Goal: Navigation & Orientation: Find specific page/section

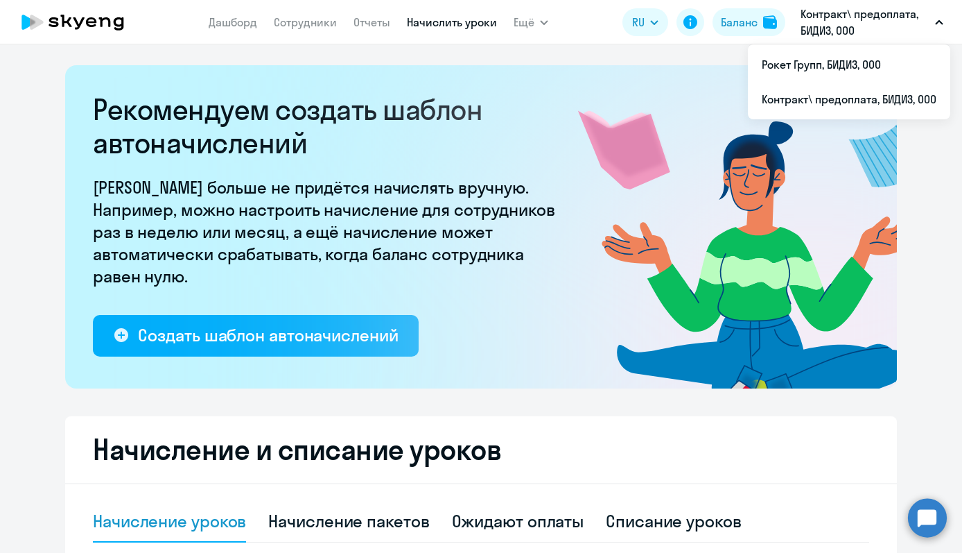
select select "10"
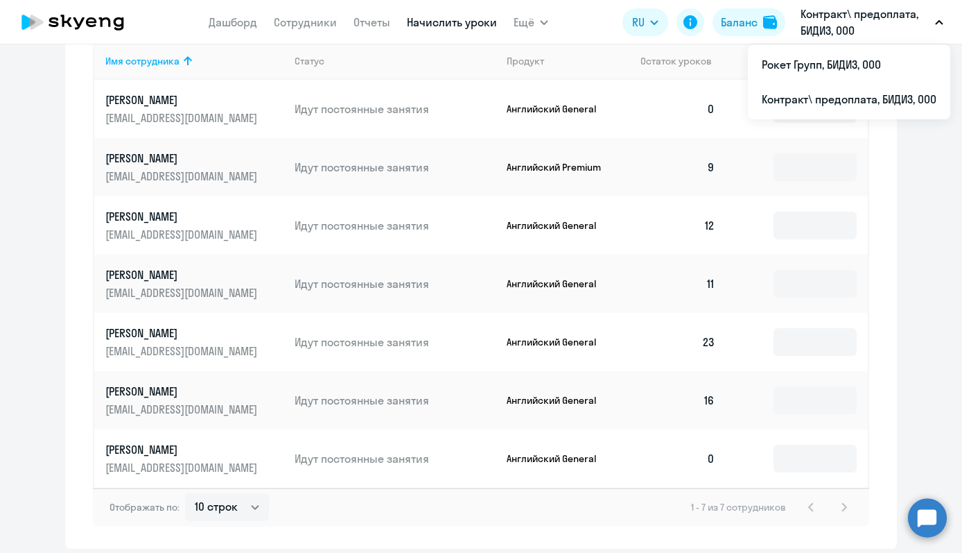
scroll to position [628, 0]
click at [128, 266] on td "[PERSON_NAME] [EMAIL_ADDRESS][DOMAIN_NAME]" at bounding box center [188, 284] width 189 height 58
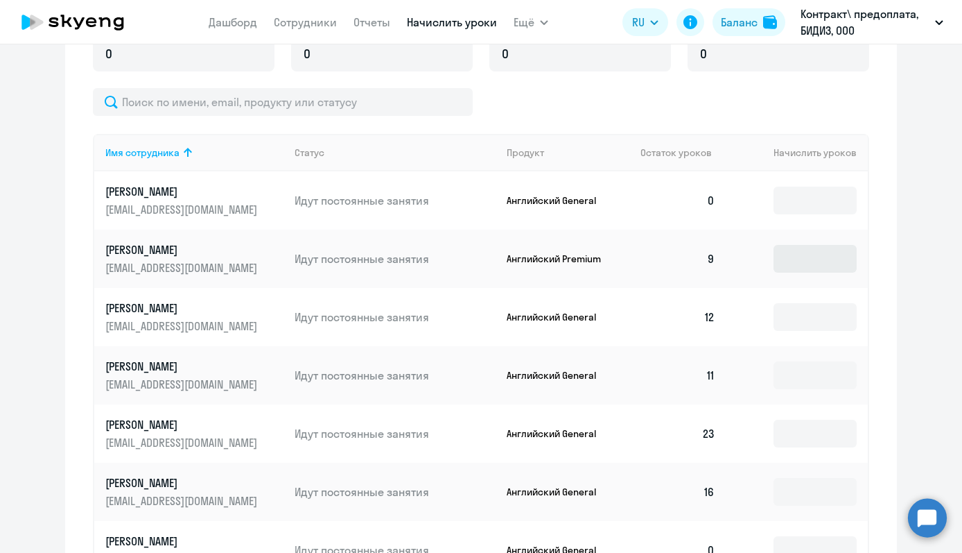
scroll to position [619, 0]
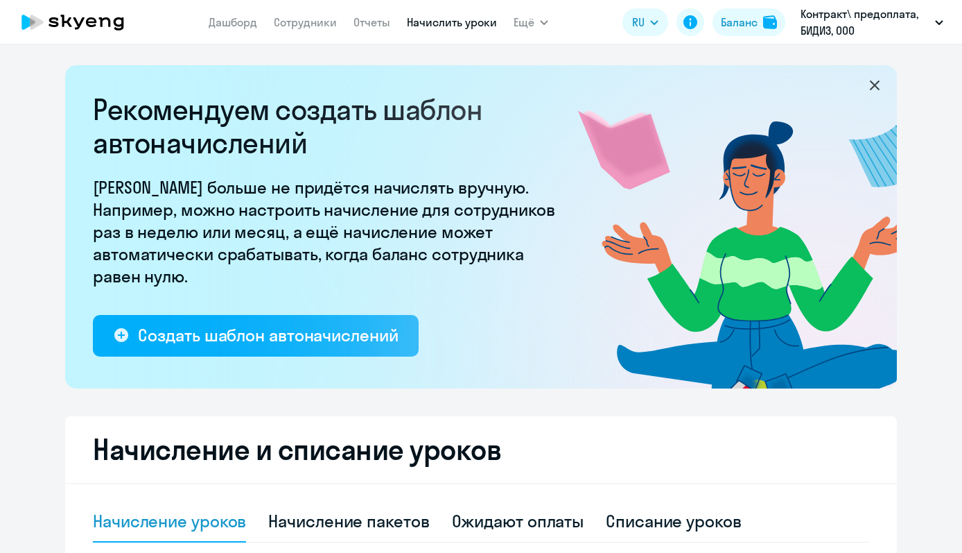
select select "10"
click at [112, 12] on icon at bounding box center [73, 22] width 122 height 35
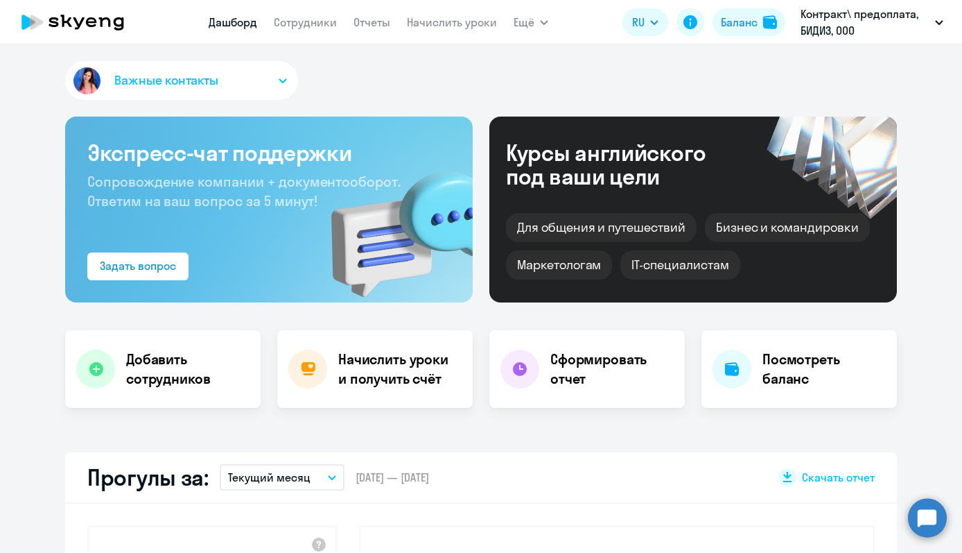
select select "30"
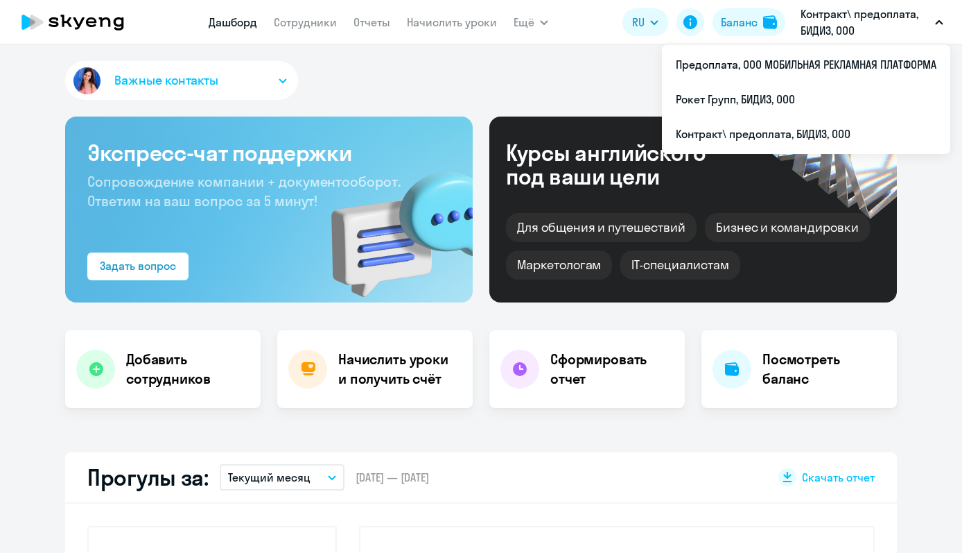
click at [874, 23] on p "Контракт\ предоплата, БИДИЗ, ООО" at bounding box center [865, 22] width 129 height 33
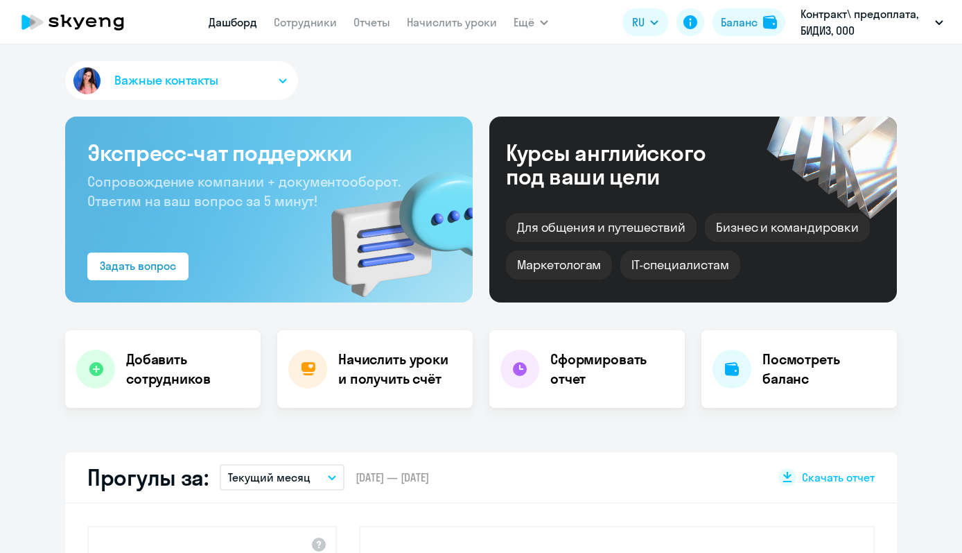
click at [906, 23] on p "Контракт\ предоплата, БИДИЗ, ООО" at bounding box center [865, 22] width 129 height 33
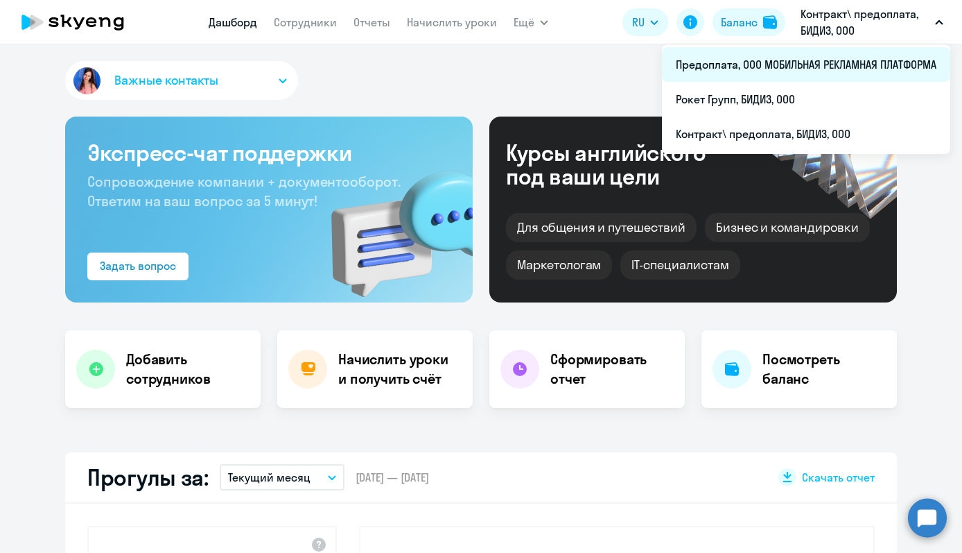
click at [857, 61] on li "Предоплата, ООО МОБИЛЬНАЯ РЕКЛАМНАЯ ПЛАТФОРМА" at bounding box center [806, 64] width 288 height 35
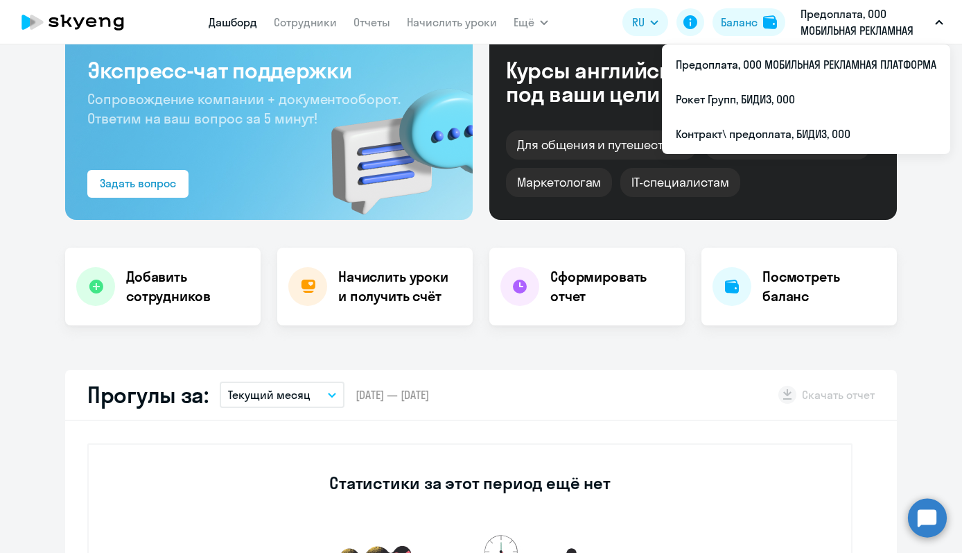
scroll to position [62, 0]
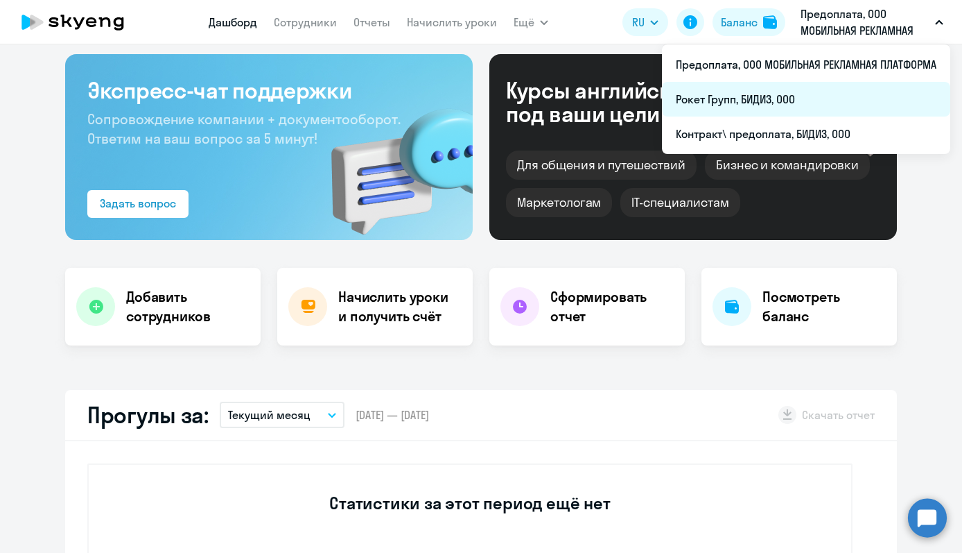
click at [775, 110] on li "Рокет Групп, БИДИЗ, ООО" at bounding box center [806, 99] width 288 height 35
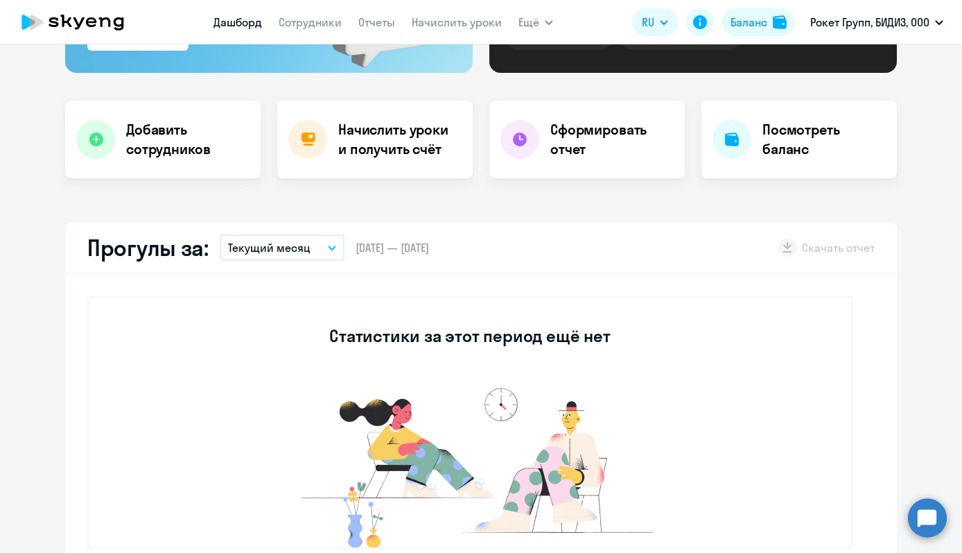
scroll to position [390, 0]
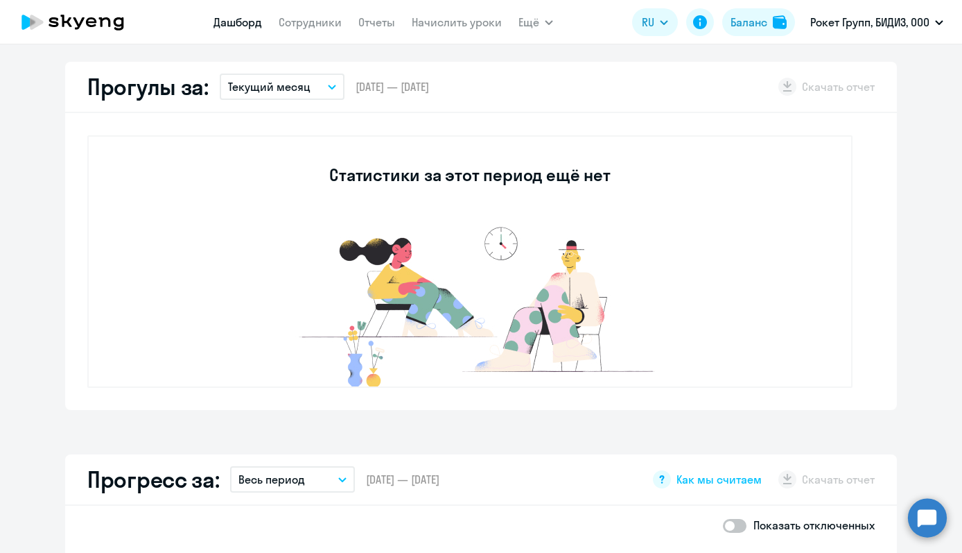
click at [309, 33] on nav "Дашборд Сотрудники Отчеты Начислить уроки" at bounding box center [358, 22] width 288 height 28
click at [309, 24] on link "Сотрудники" at bounding box center [310, 22] width 63 height 14
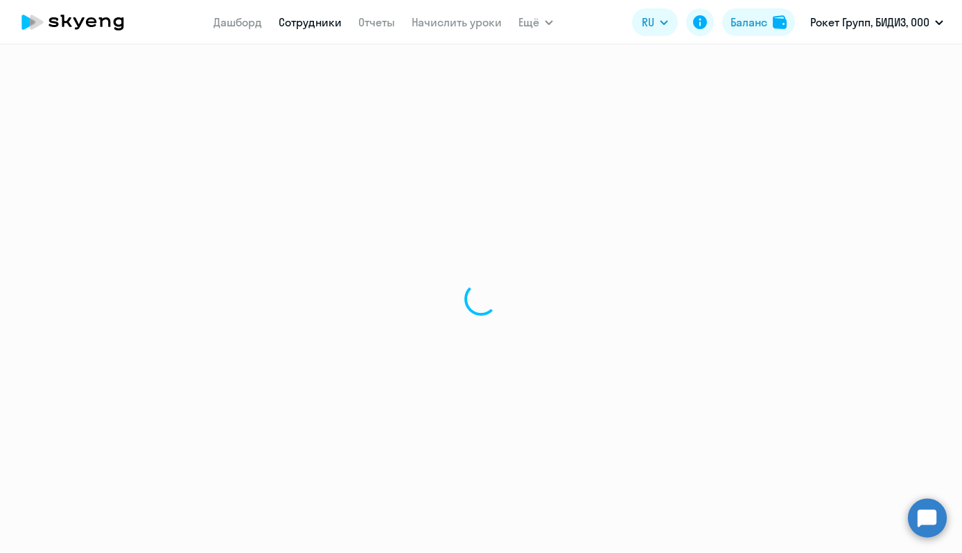
select select "30"
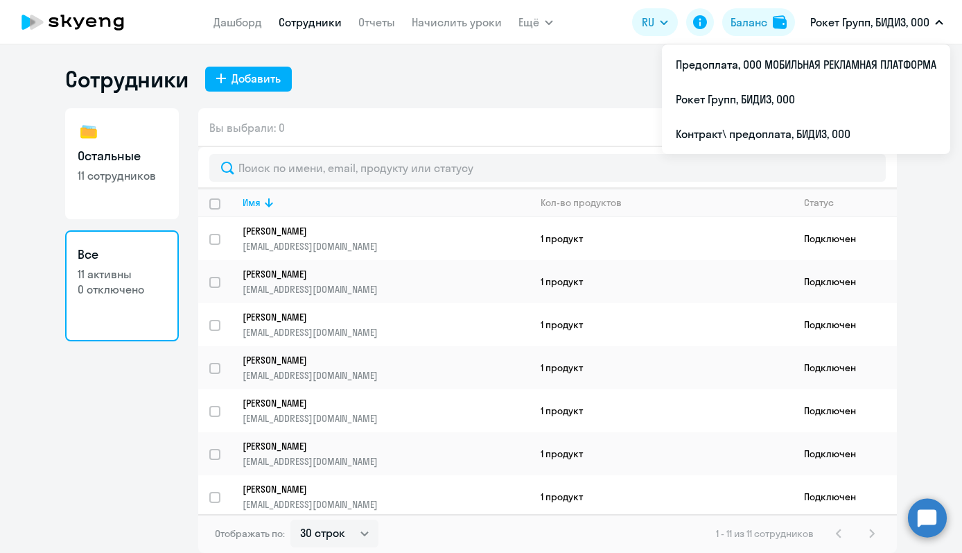
click at [925, 16] on p "Рокет Групп, БИДИЗ, ООО" at bounding box center [869, 22] width 119 height 17
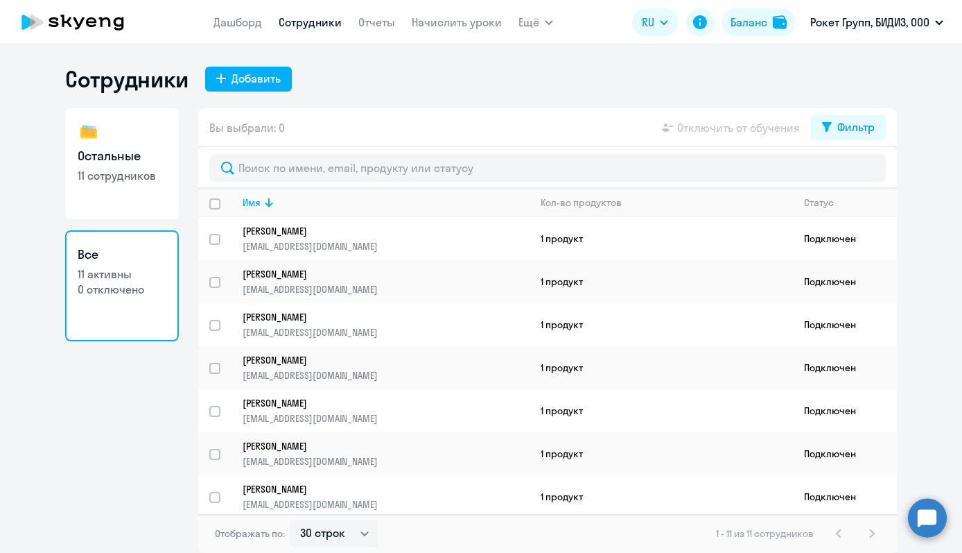
click at [925, 16] on p "Рокет Групп, БИДИЗ, ООО" at bounding box center [869, 22] width 119 height 17
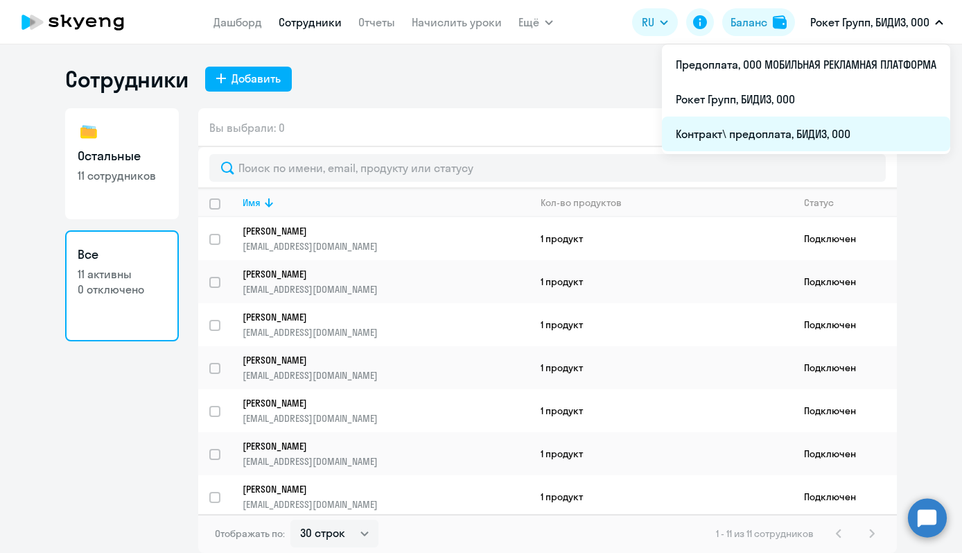
click at [785, 128] on li "Контракт\ предоплата, БИДИЗ, ООО" at bounding box center [806, 133] width 288 height 35
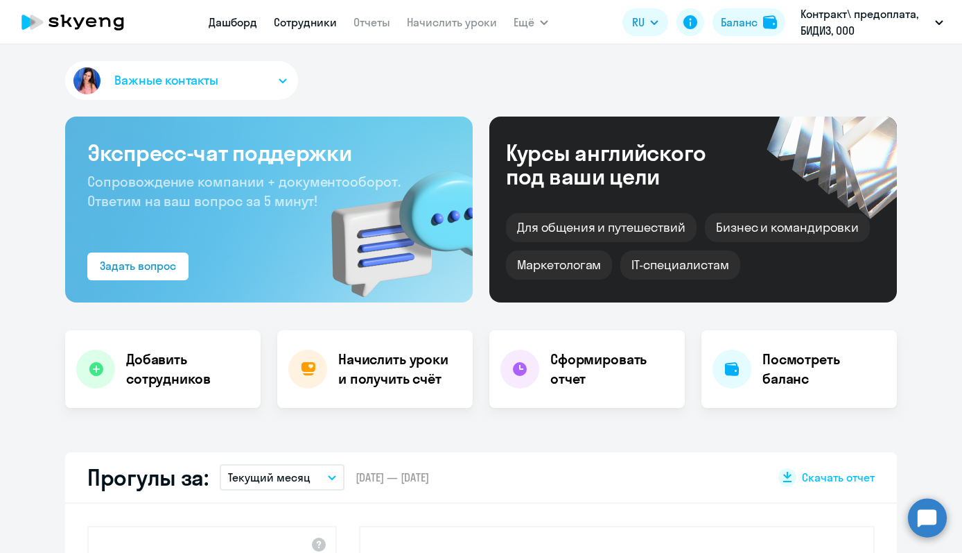
click at [308, 19] on link "Сотрудники" at bounding box center [305, 22] width 63 height 14
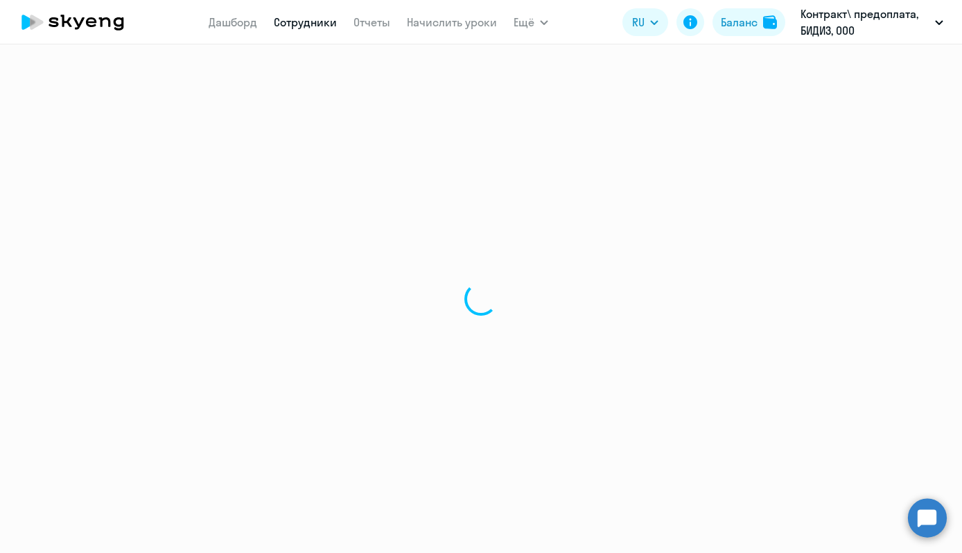
select select "30"
